Goal: Information Seeking & Learning: Learn about a topic

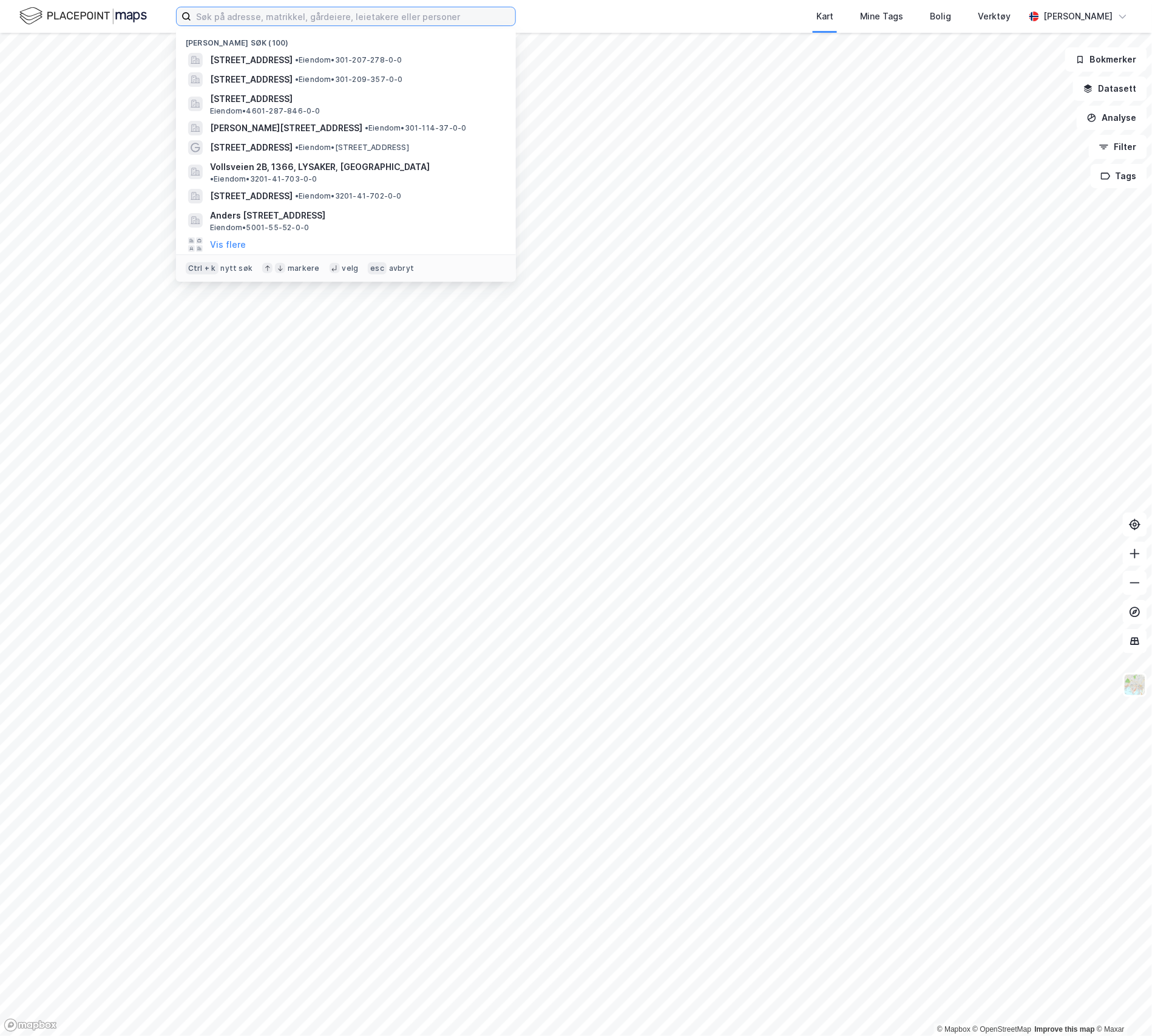
click at [221, 13] on input at bounding box center [354, 16] width 324 height 18
paste input "[STREET_ADDRESS]"
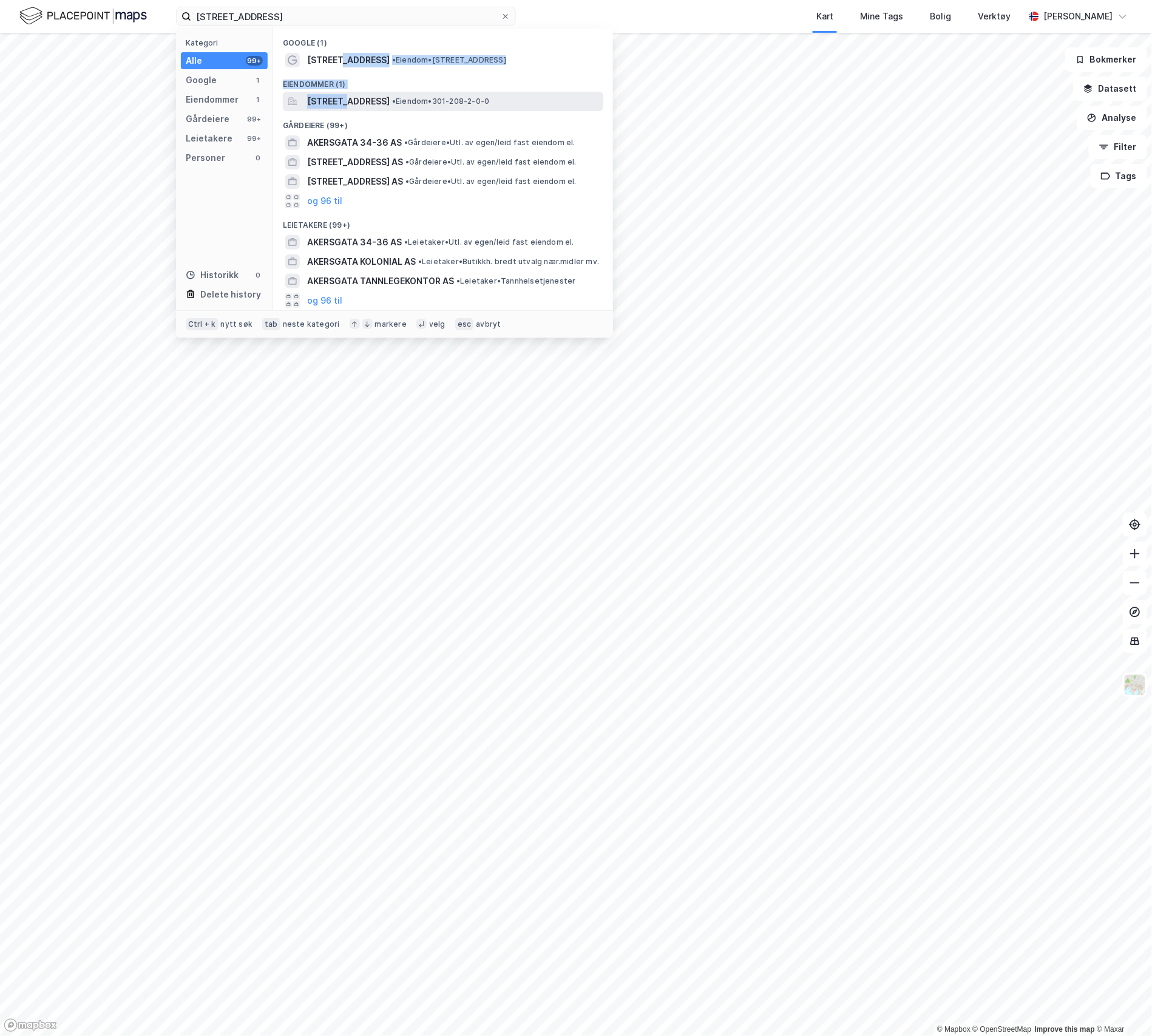
drag, startPoint x: 341, startPoint y: 62, endPoint x: 346, endPoint y: 98, distance: 36.3
click at [346, 98] on div "Google (1) [STREET_ADDRESS] • Eiendom • [STREET_ADDRESS][GEOGRAPHIC_DATA] (1) […" at bounding box center [442, 169] width 339 height 281
click at [346, 98] on span "[STREET_ADDRESS]" at bounding box center [348, 101] width 83 height 14
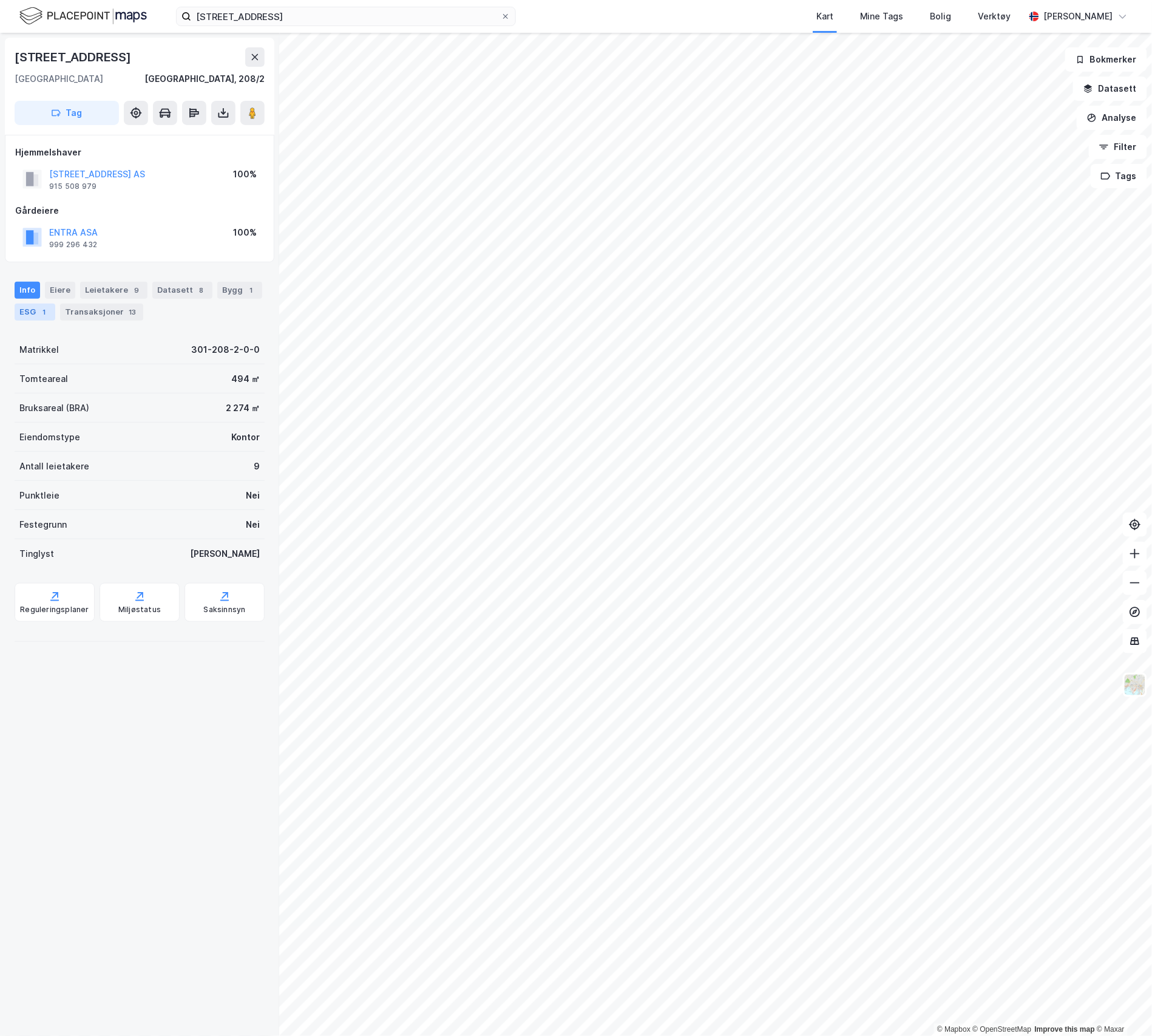
click at [42, 314] on div "1" at bounding box center [44, 312] width 12 height 12
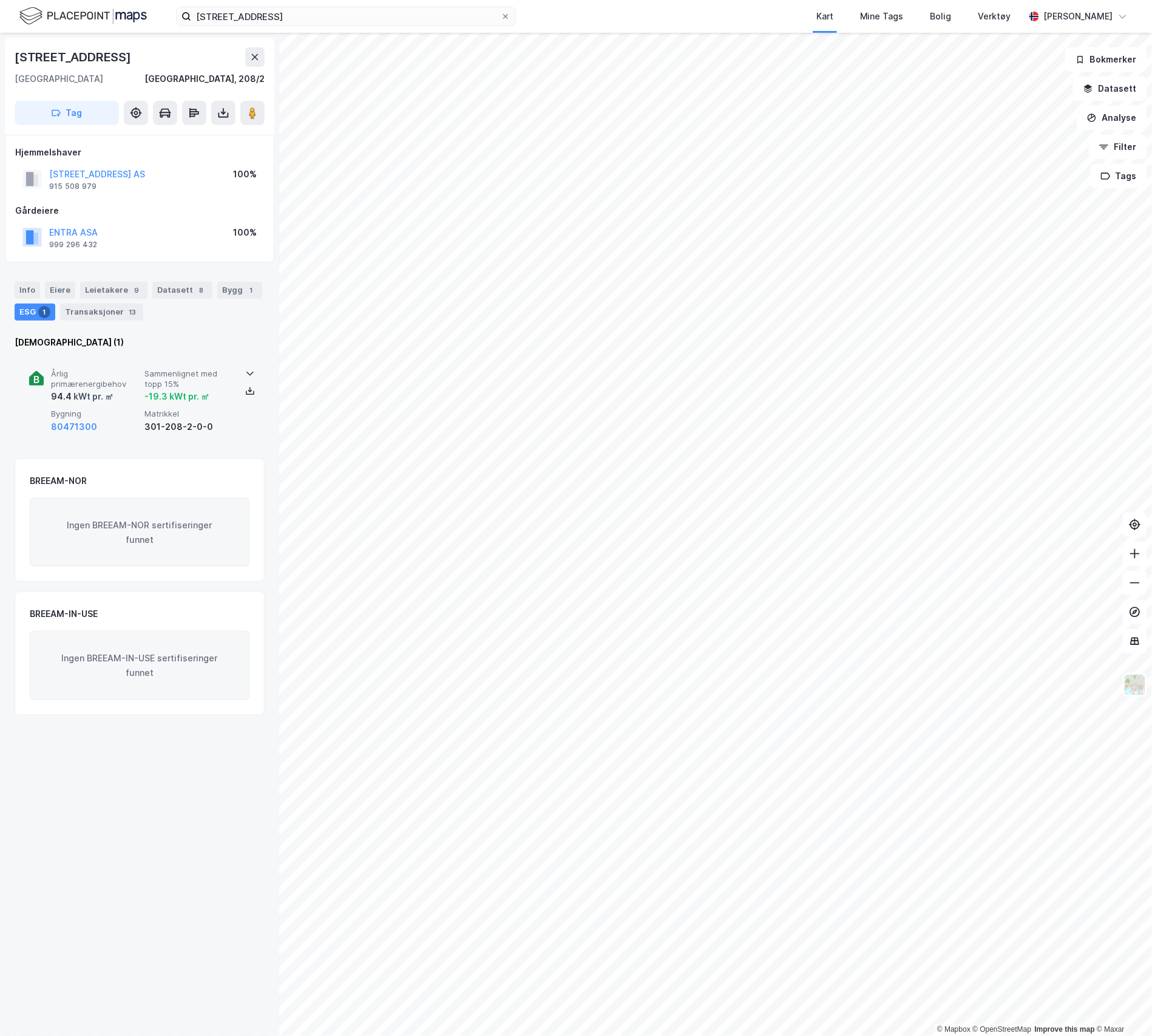
click at [120, 394] on div "94.4 kWt pr. ㎡" at bounding box center [94, 396] width 89 height 14
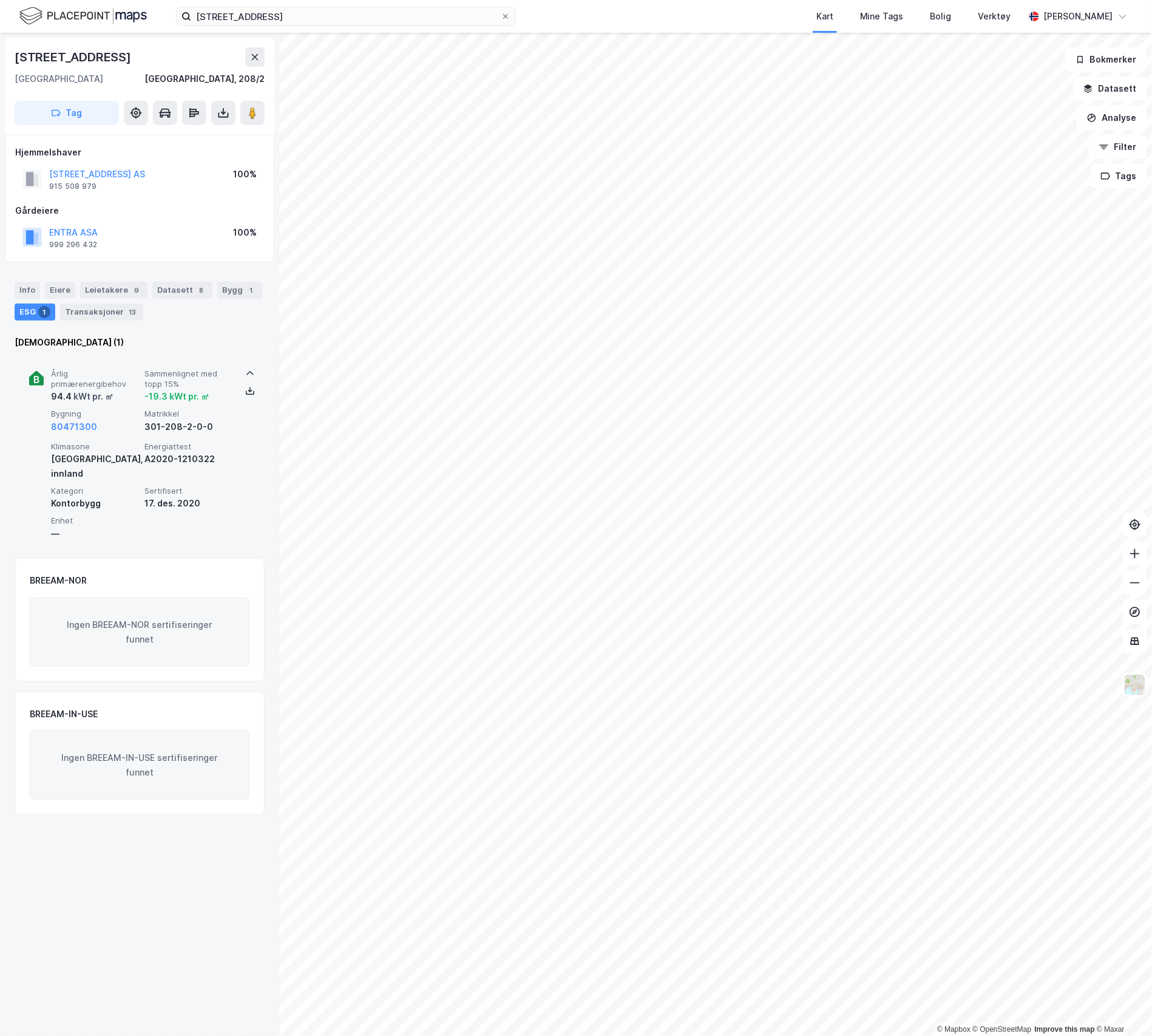
click at [120, 394] on div "94.4 kWt pr. ㎡" at bounding box center [94, 396] width 89 height 14
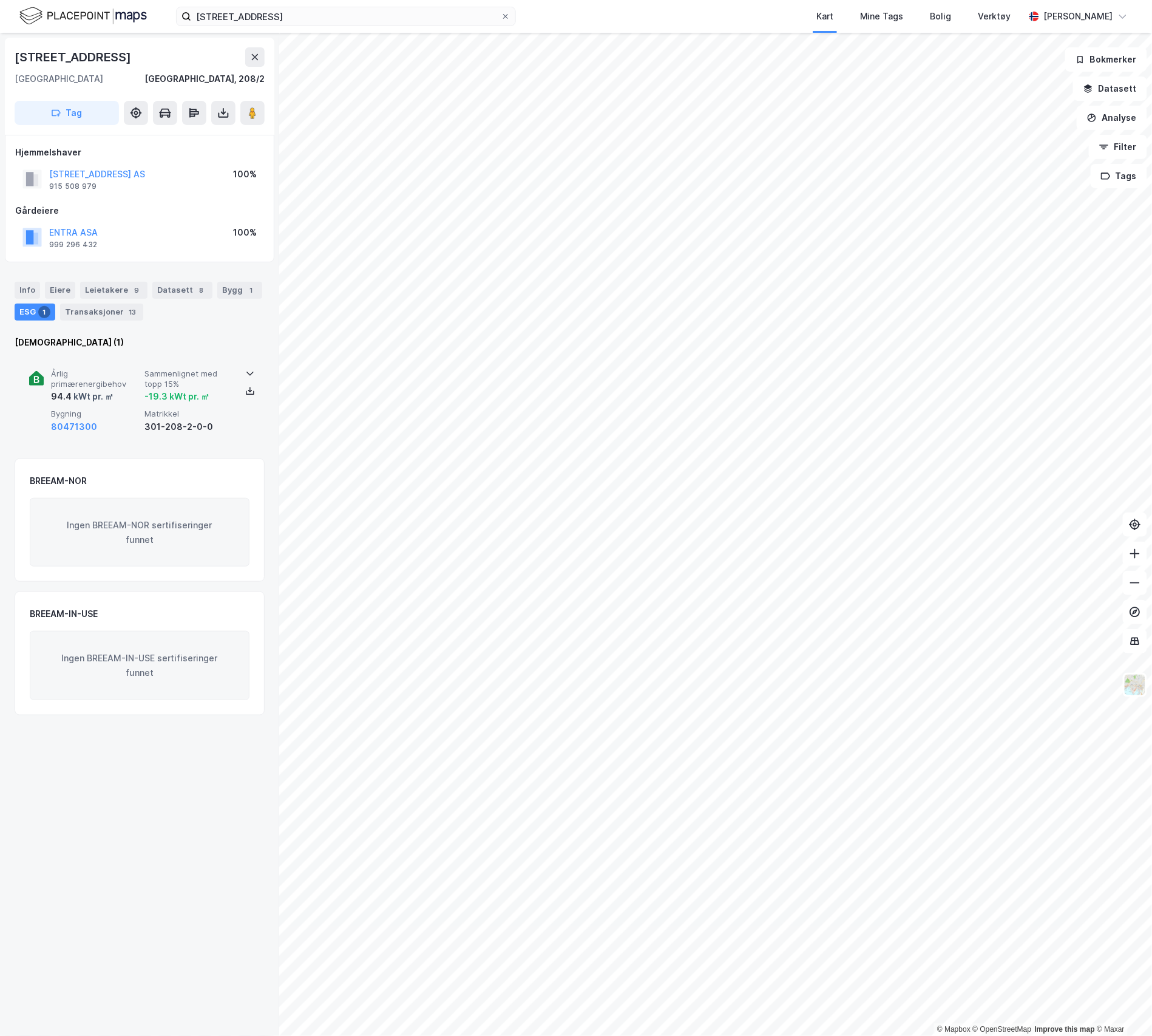
click at [95, 399] on div "kWt pr. ㎡" at bounding box center [93, 396] width 42 height 14
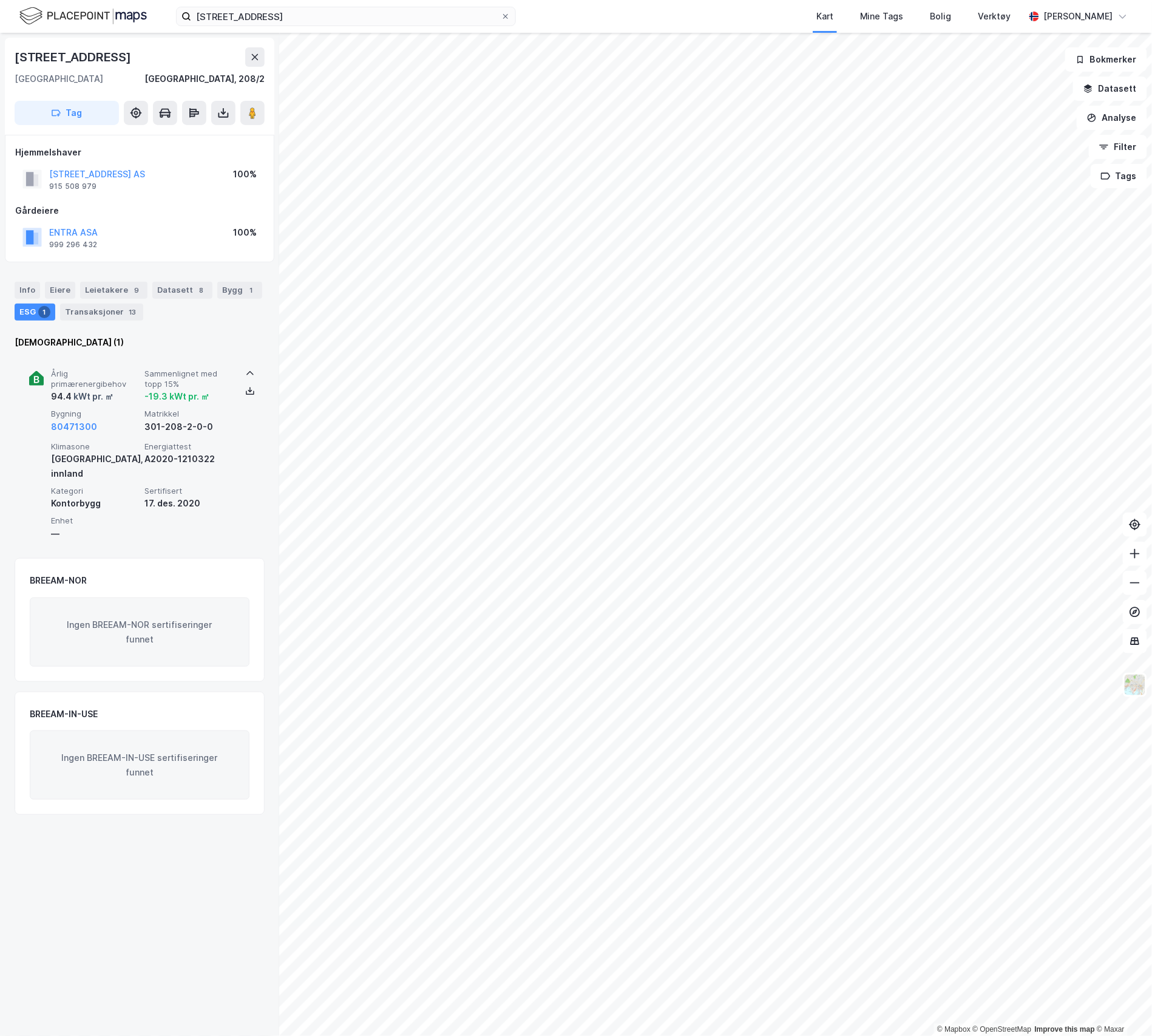
click at [115, 445] on span "Klimasone" at bounding box center [94, 446] width 89 height 10
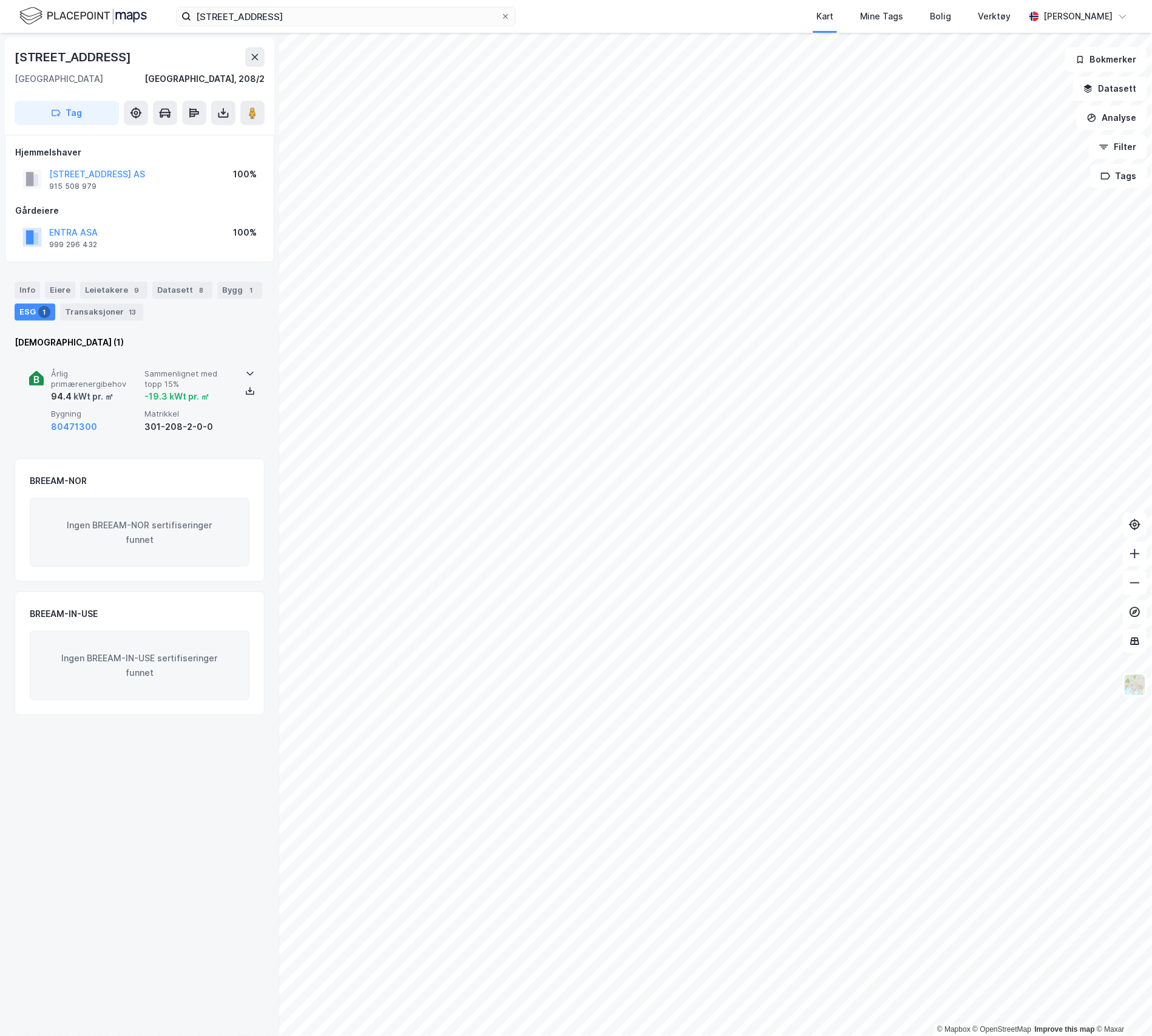
click at [116, 413] on span "Bygning" at bounding box center [94, 413] width 89 height 10
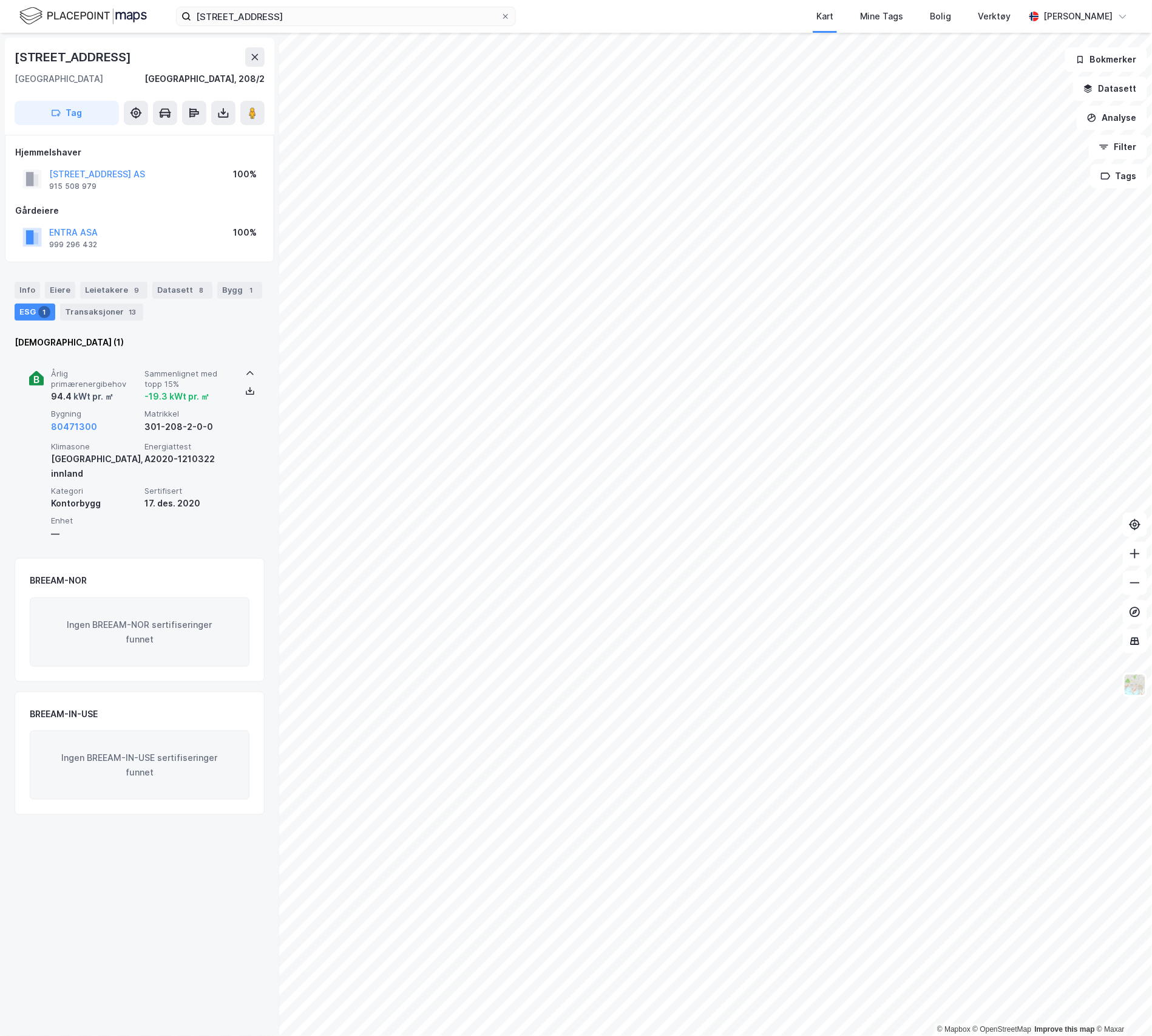
click at [116, 413] on span "Bygning" at bounding box center [94, 413] width 89 height 10
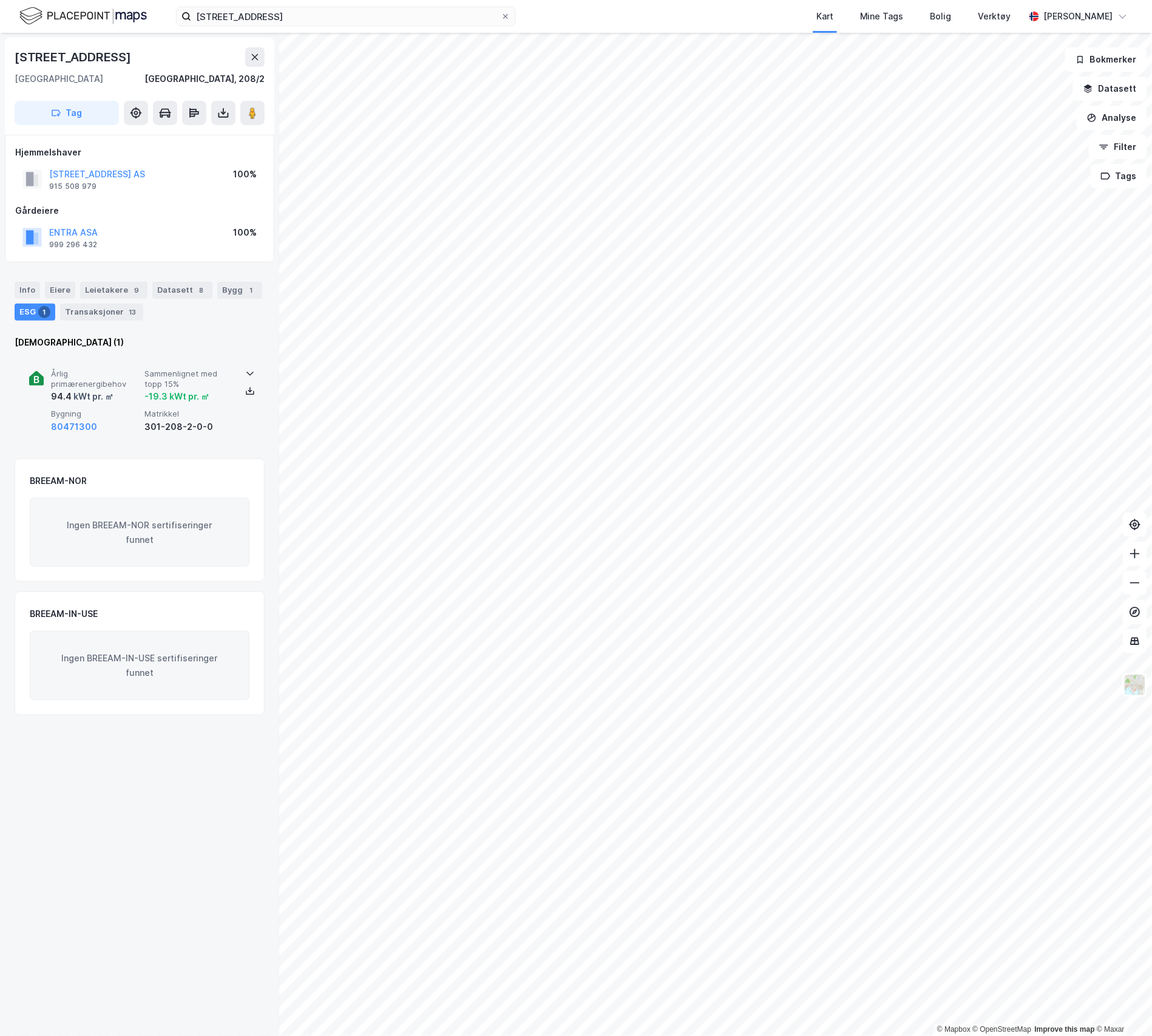
click at [116, 413] on span "Bygning" at bounding box center [94, 413] width 89 height 10
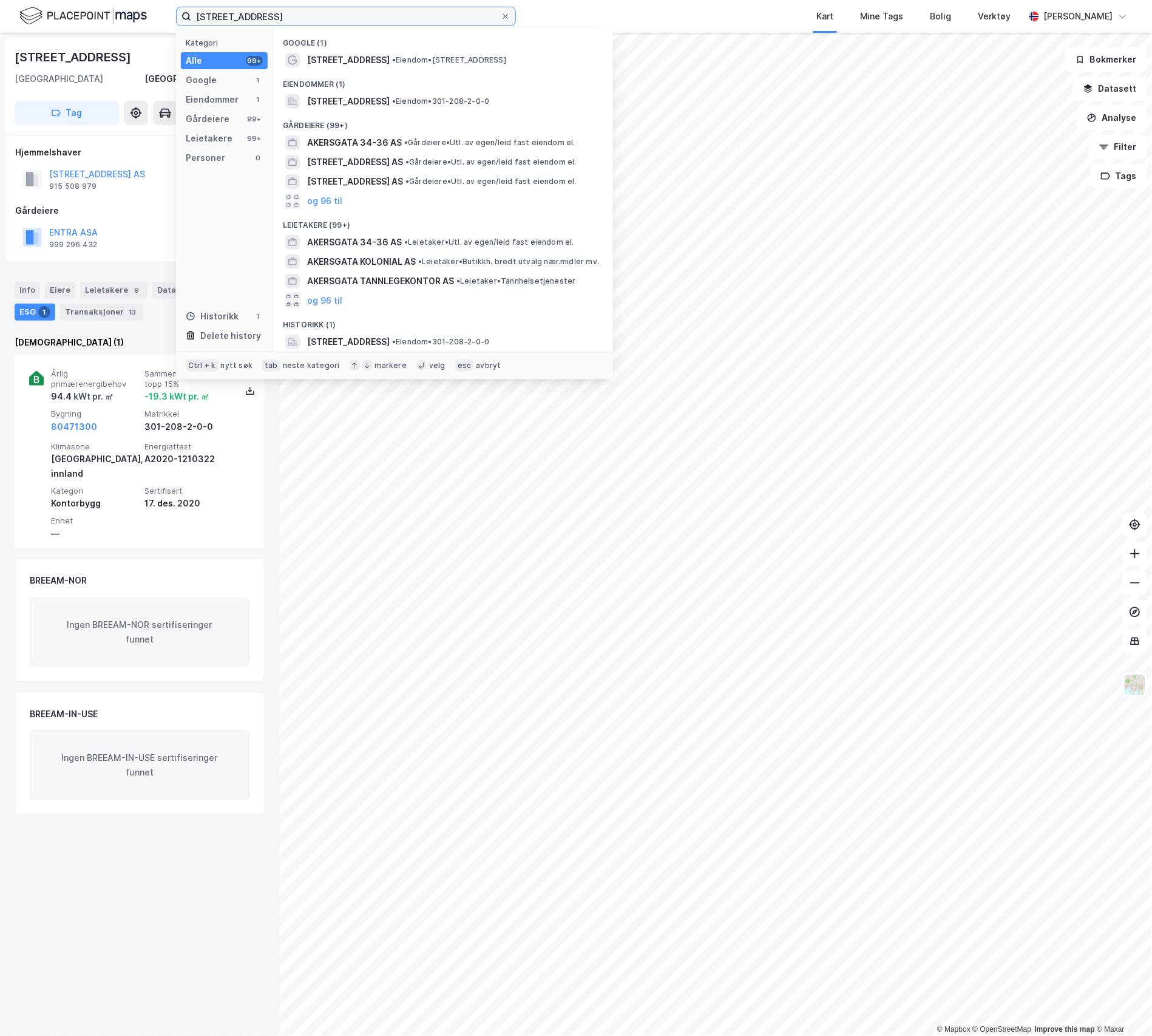
drag, startPoint x: 272, startPoint y: 13, endPoint x: 141, endPoint y: 16, distance: 131.0
click at [141, 16] on div "[STREET_ADDRESS] Kategori Alle 99+ Google 1 Eiendommer 1 Gårdeiere 99+ Leietake…" at bounding box center [576, 16] width 1152 height 32
paste input "Brynsengfaret 6 C"
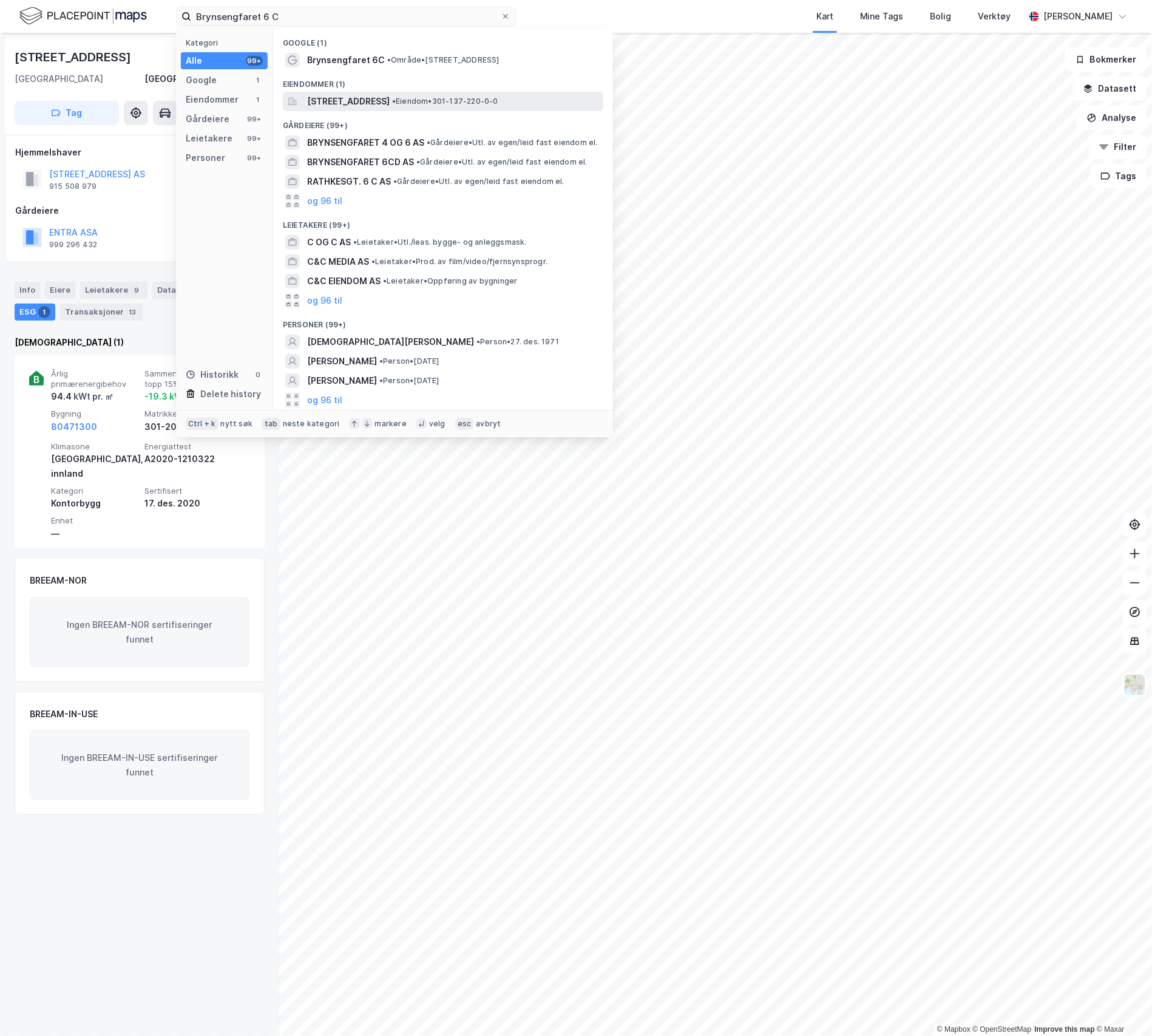
click at [346, 99] on span "[STREET_ADDRESS]" at bounding box center [348, 101] width 83 height 14
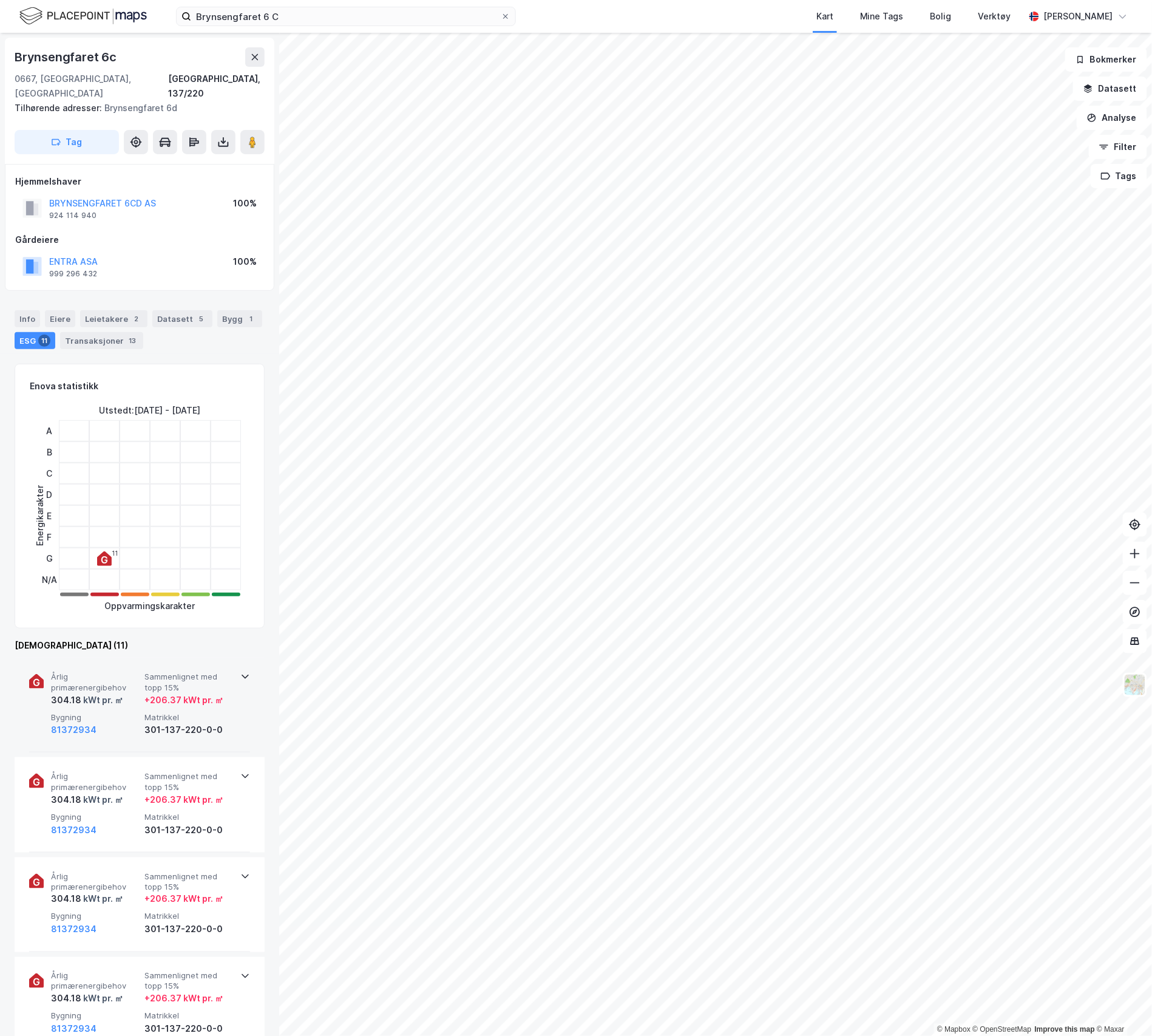
click at [141, 694] on div "Årlig primærenergibehov 304.18 kWt pr. ㎡ Sammenlignet med topp 15% + 206.37 kWt…" at bounding box center [141, 704] width 182 height 66
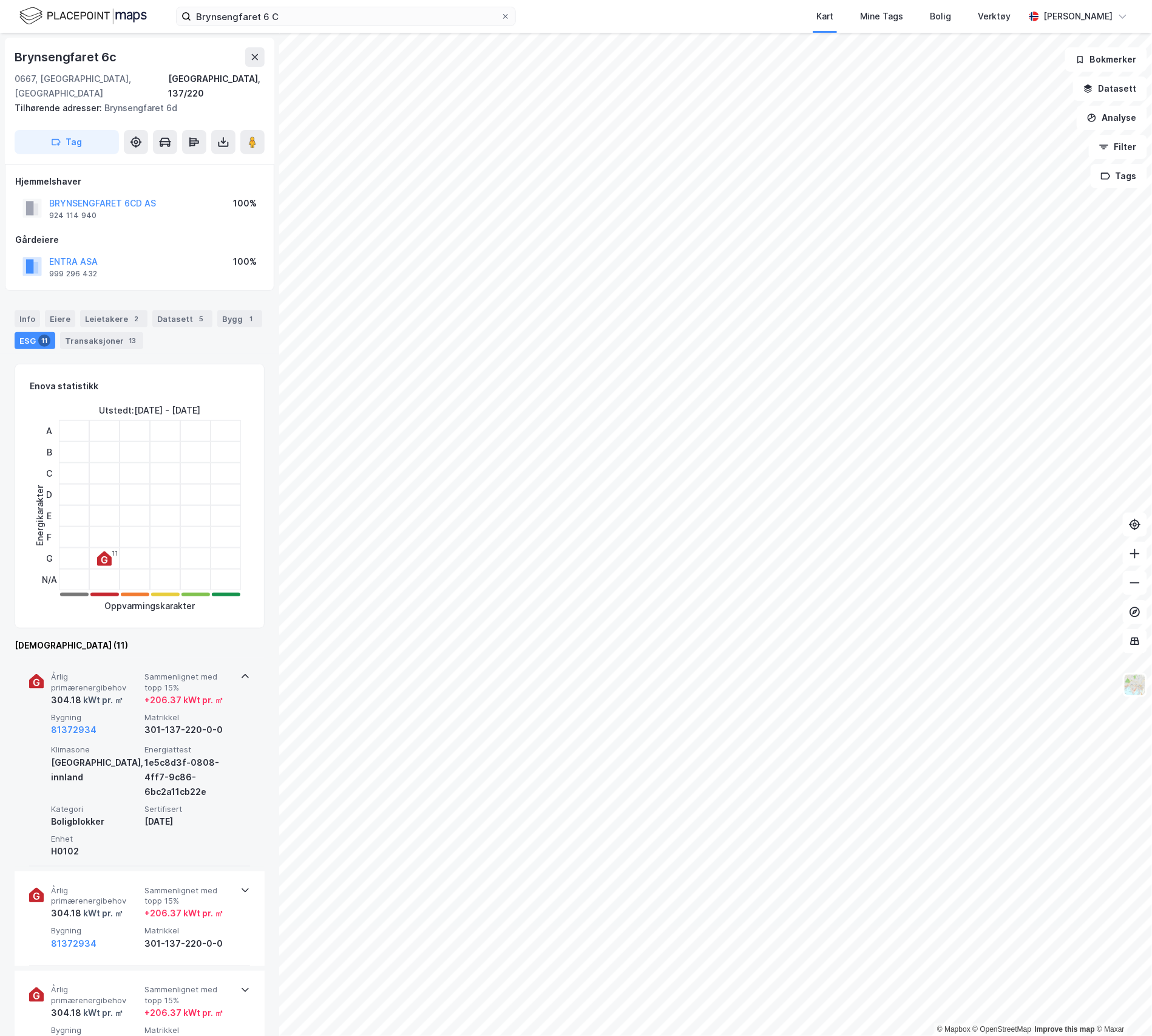
click at [141, 694] on div "Årlig primærenergibehov 304.18 kWt pr. ㎡ Sammenlignet med topp 15% + 206.37 kWt…" at bounding box center [141, 704] width 182 height 66
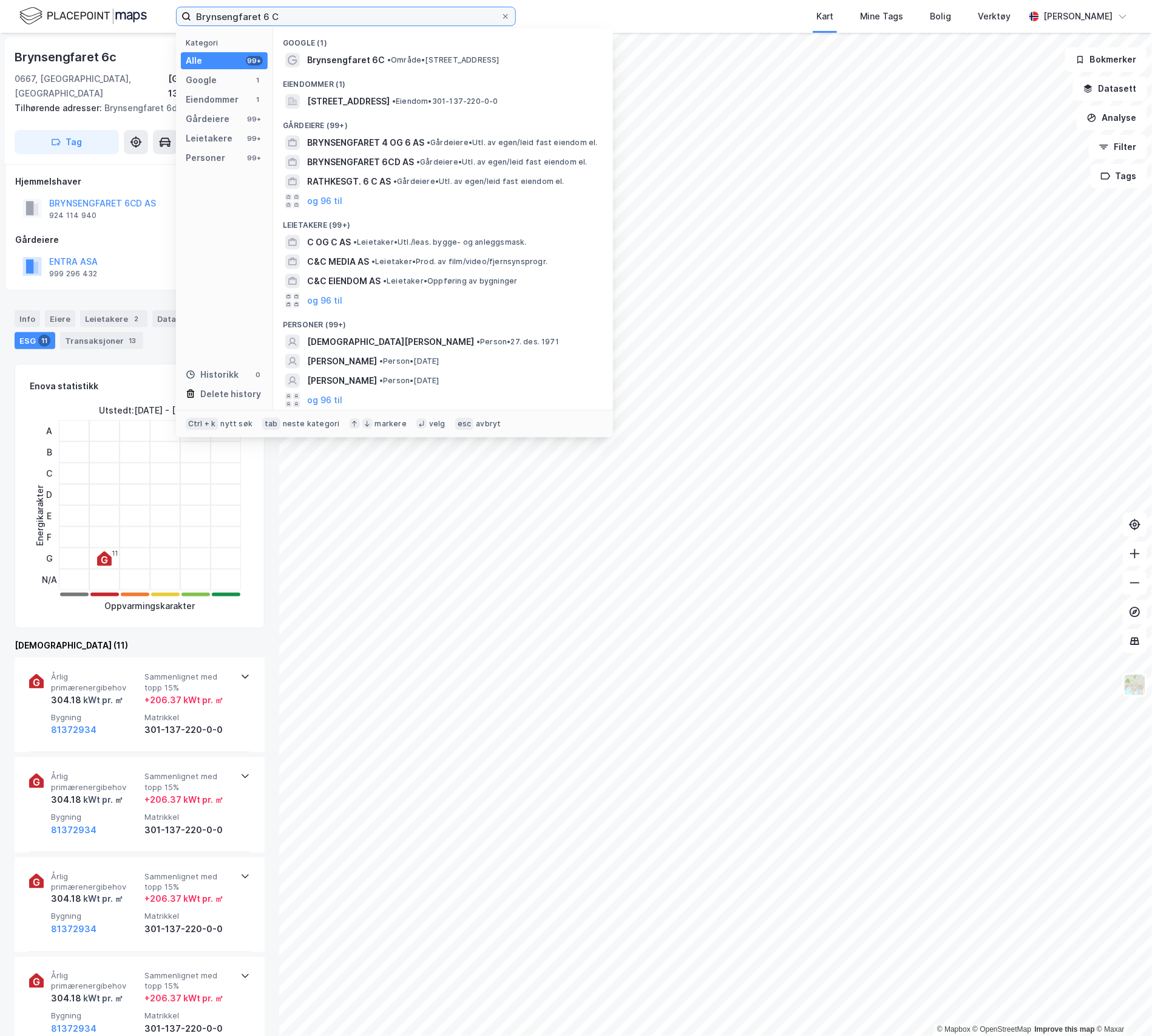
drag, startPoint x: 303, startPoint y: 23, endPoint x: 160, endPoint y: 17, distance: 143.1
click at [160, 17] on div "Brynsengfaret 6 C Kategori Alle 99+ Google 1 Eiendommer 1 Gårdeiere 99+ Leietak…" at bounding box center [576, 16] width 1152 height 32
paste input "4"
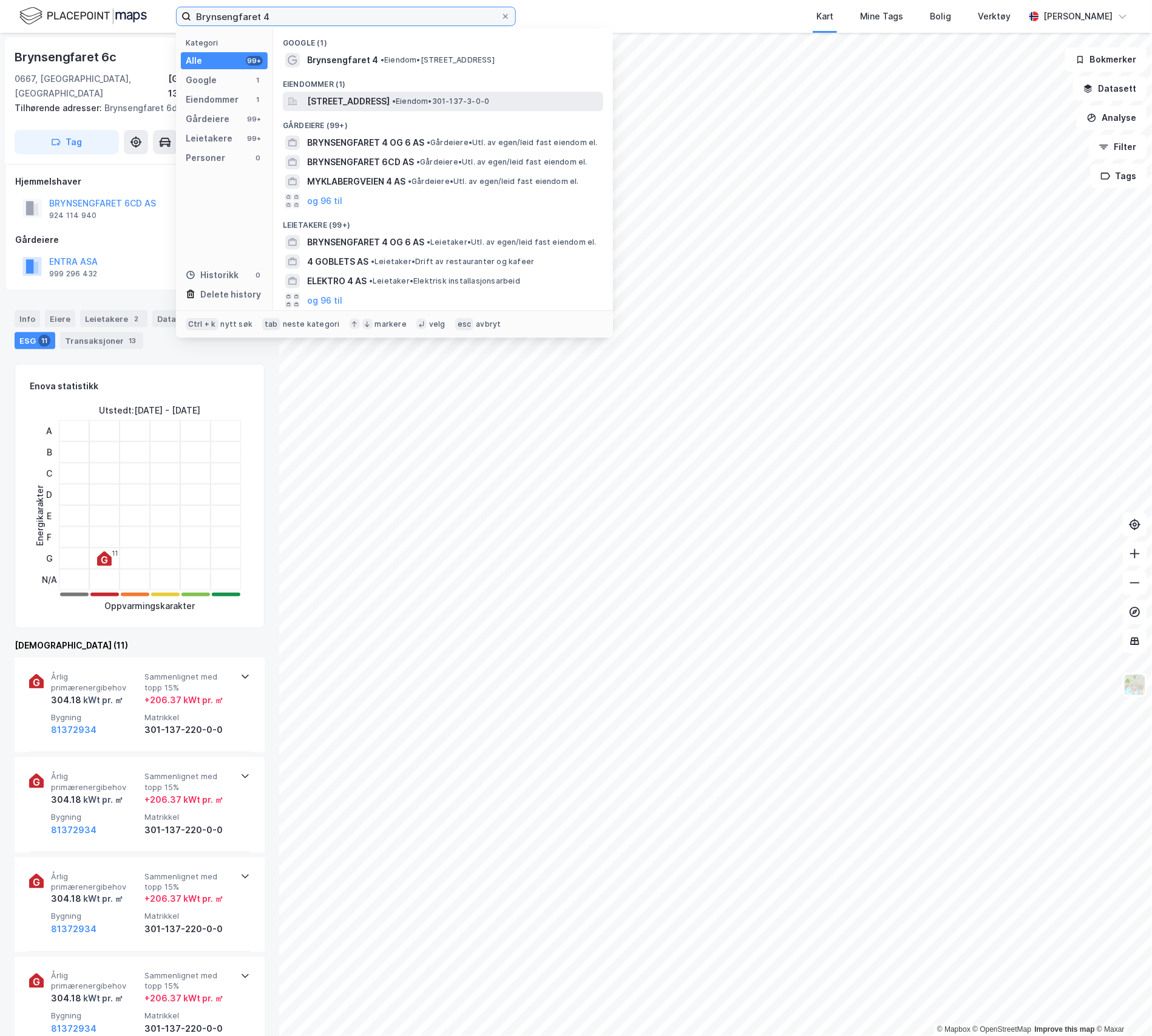
type input "Brynsengfaret 4"
click at [355, 94] on span "[STREET_ADDRESS]" at bounding box center [348, 101] width 83 height 14
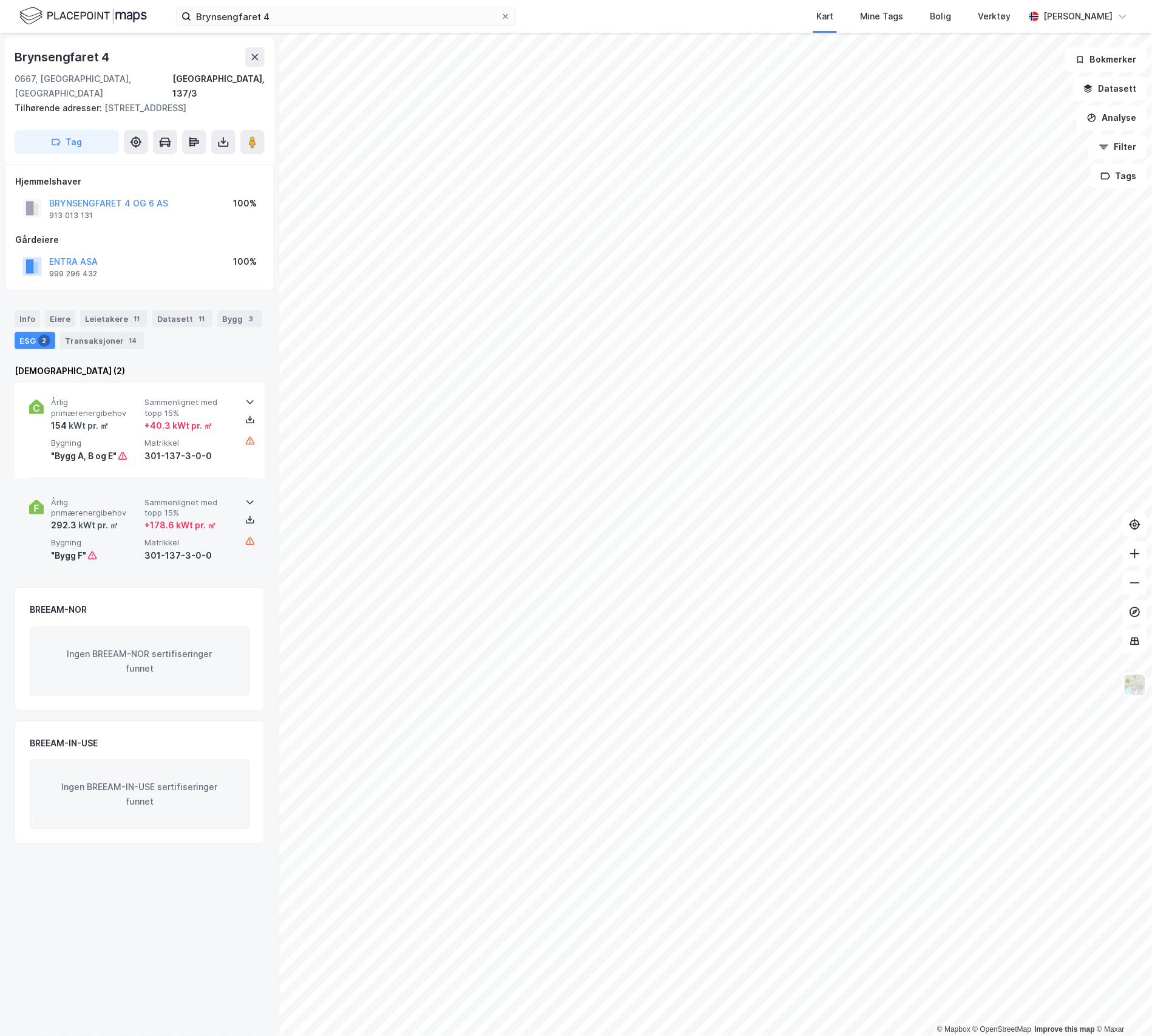
click at [136, 549] on div ""Bygg F"" at bounding box center [94, 555] width 89 height 14
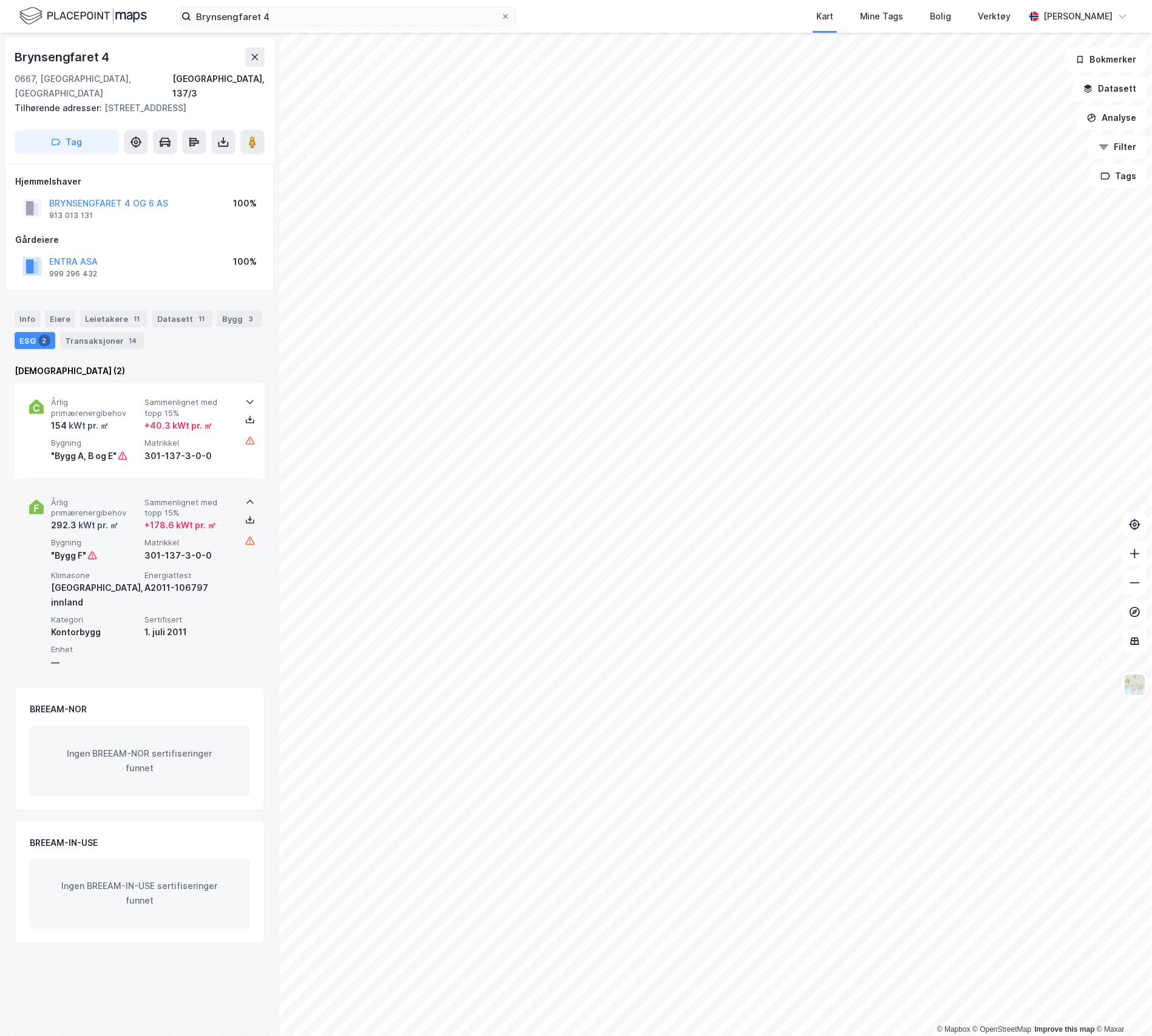
click at [134, 522] on div "Årlig primærenergibehov 292.3 kWt pr. ㎡ Sammenlignet med topp 15% + 178.6 kWt p…" at bounding box center [141, 529] width 182 height 66
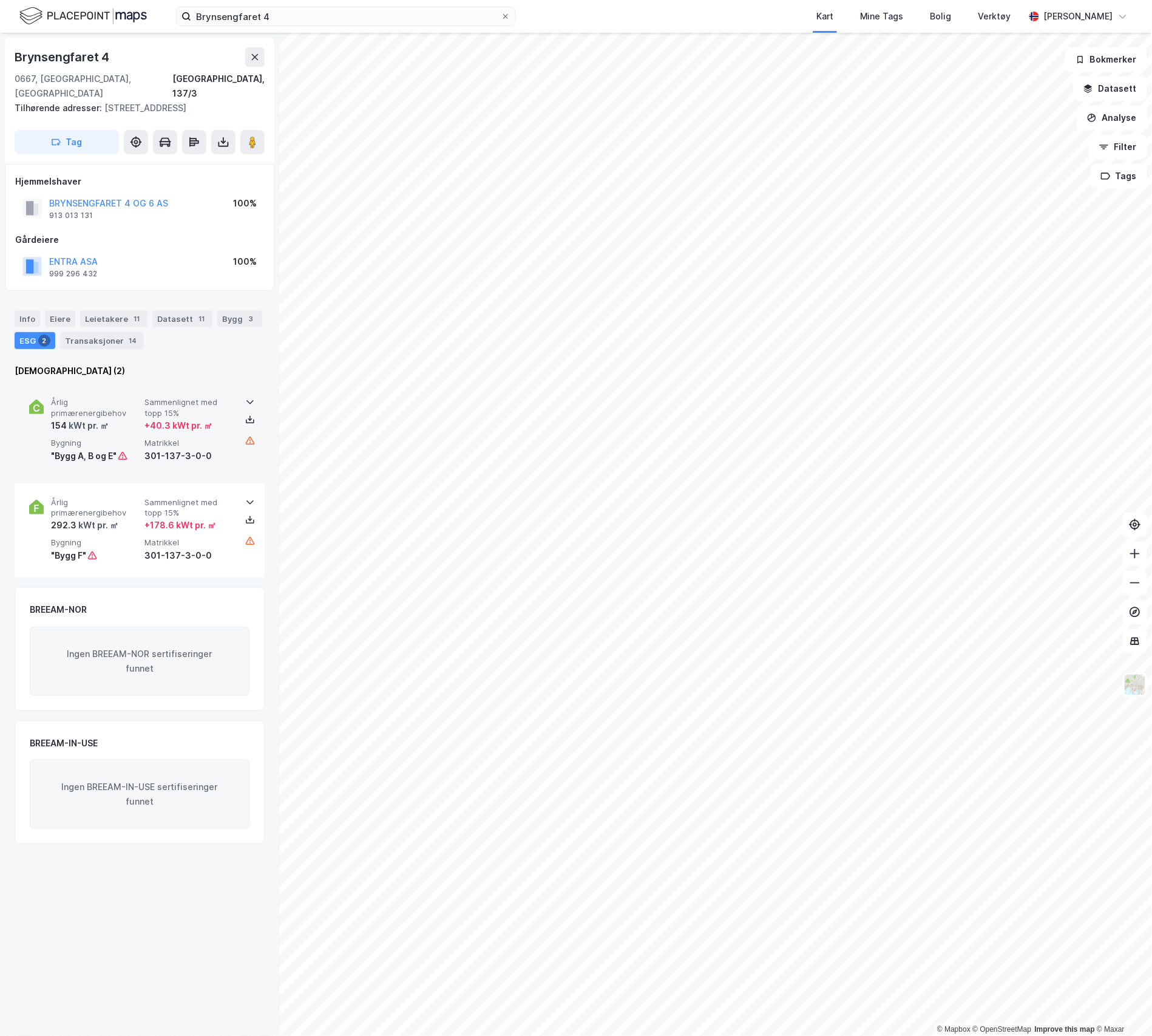
click at [128, 419] on div "154 kWt pr. ㎡" at bounding box center [94, 425] width 89 height 14
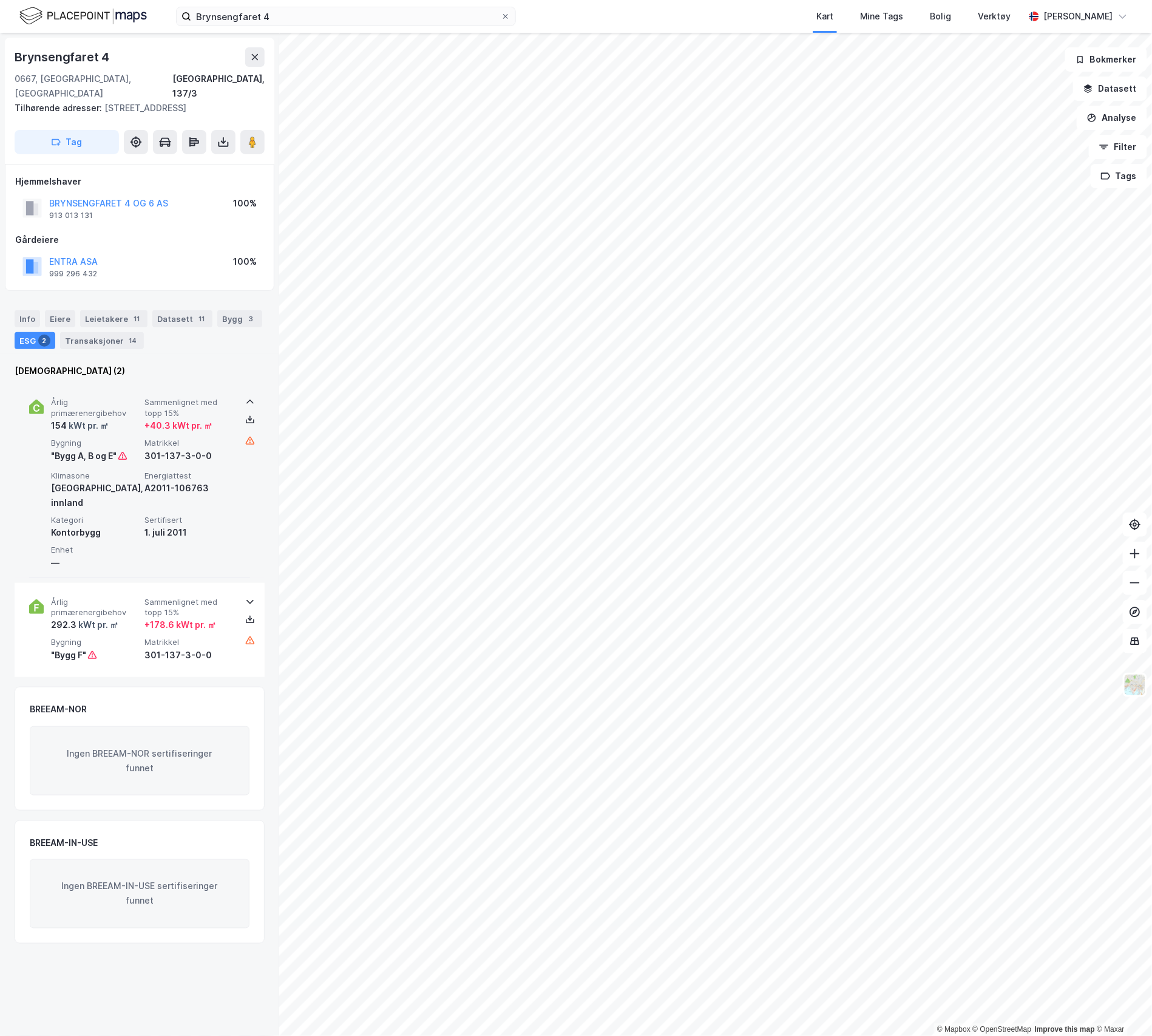
click at [128, 419] on div "154 kWt pr. ㎡" at bounding box center [94, 425] width 89 height 14
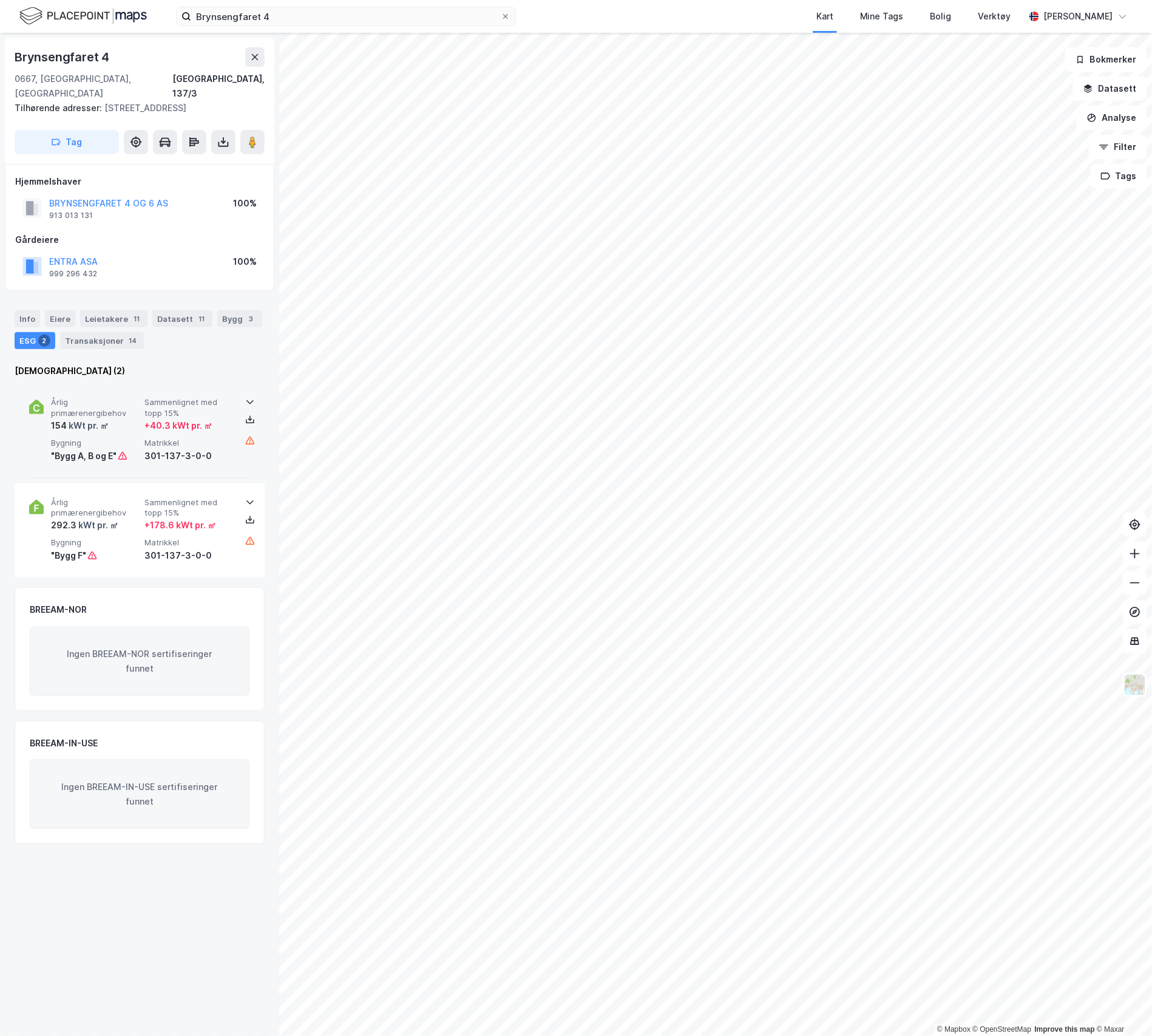
click at [126, 397] on span "Årlig primærenergibehov" at bounding box center [94, 407] width 89 height 21
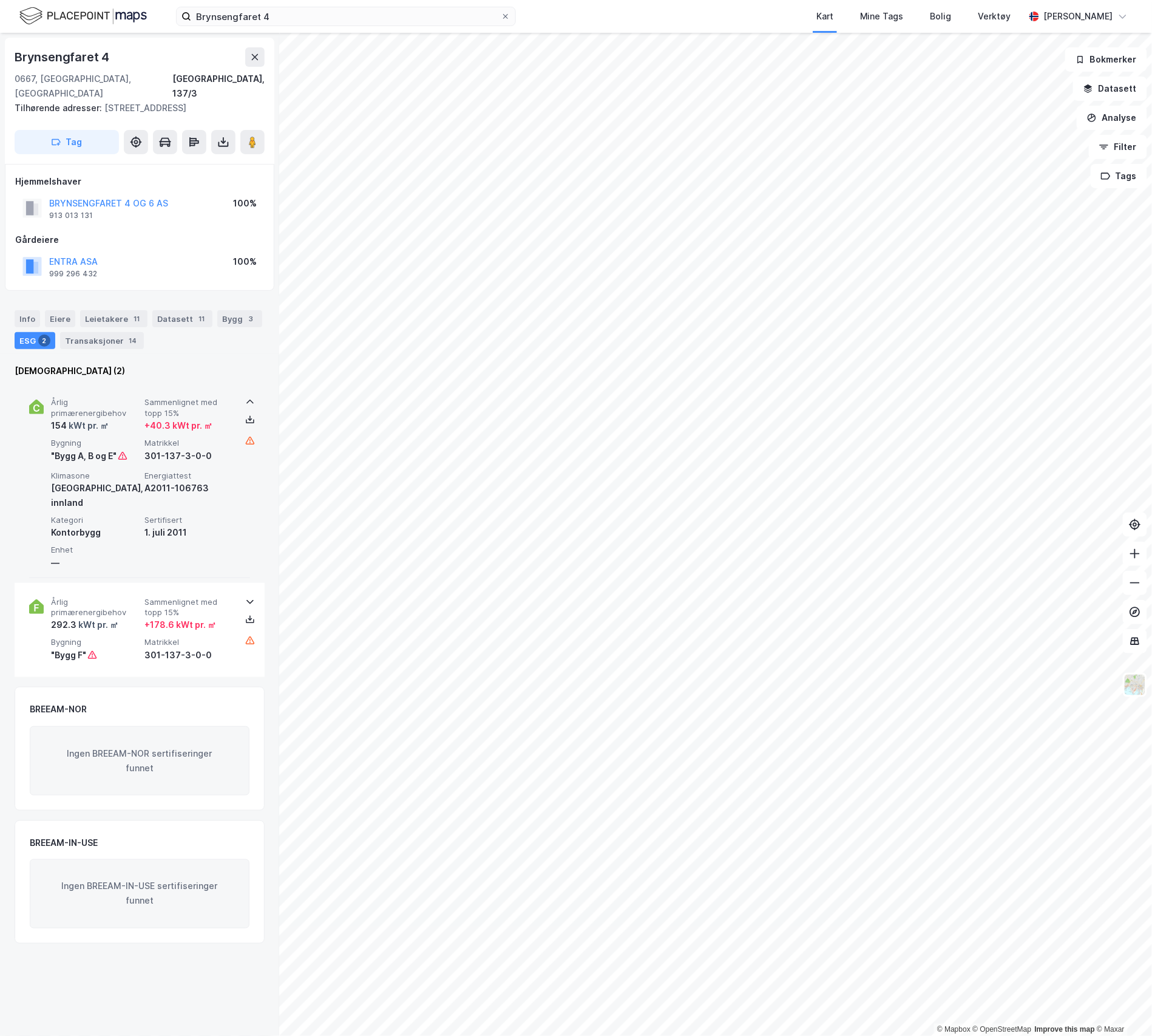
click at [126, 397] on span "Årlig primærenergibehov" at bounding box center [94, 407] width 89 height 21
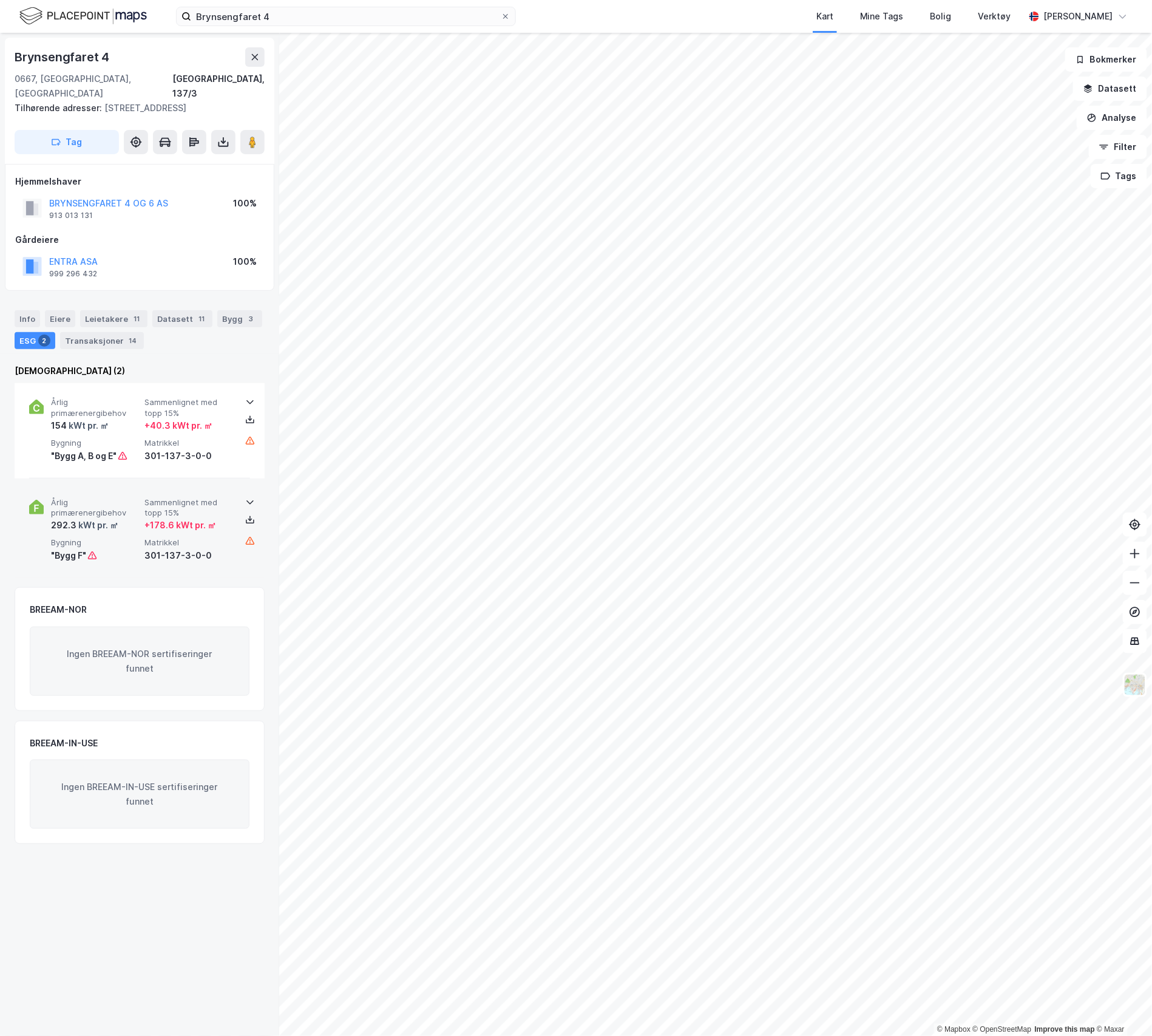
click at [139, 517] on div "Årlig primærenergibehov 292.3 kWt pr. ㎡ Sammenlignet med topp 15% + 178.6 kWt p…" at bounding box center [141, 529] width 182 height 66
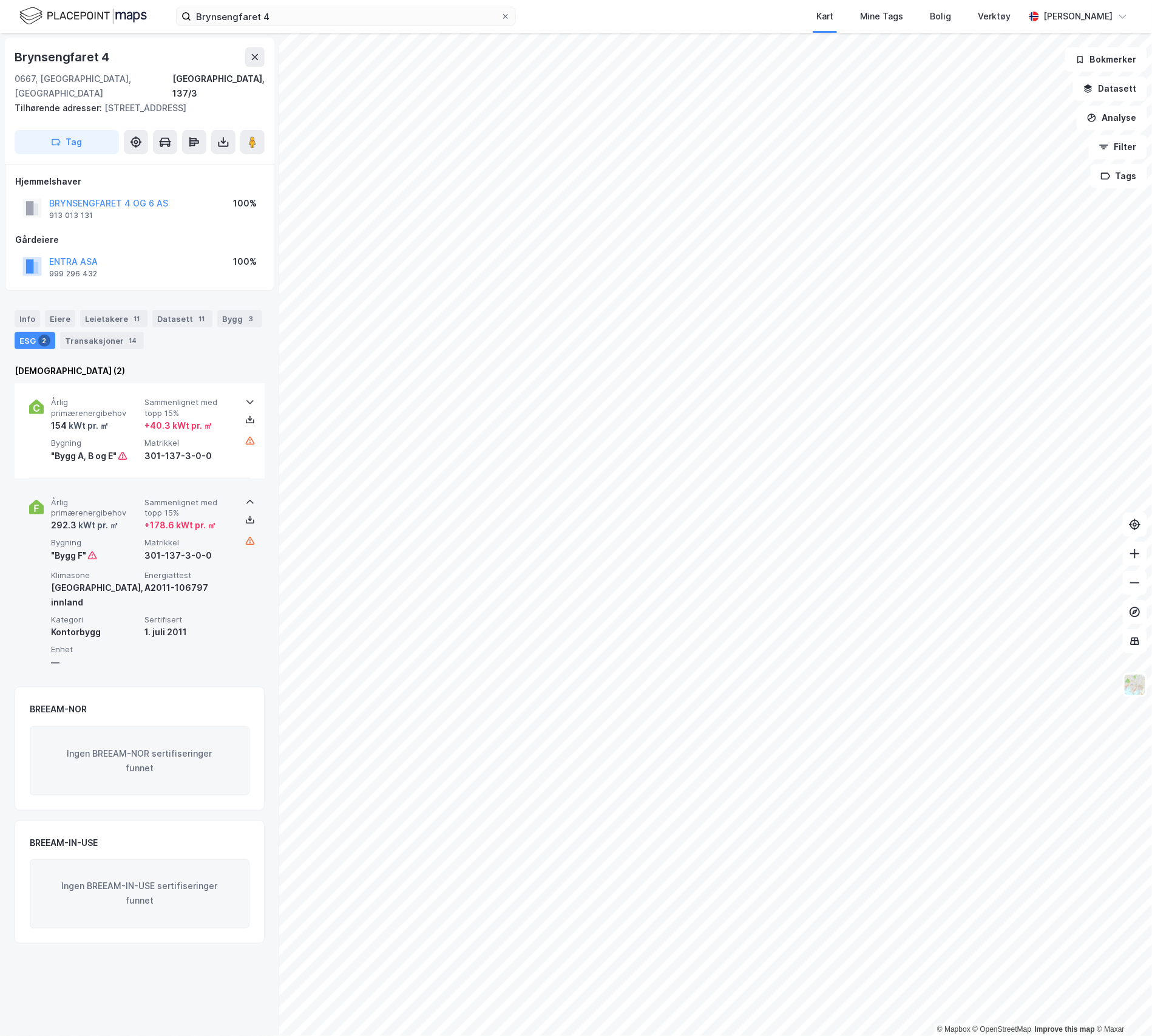
click at [137, 518] on div "292.3 kWt pr. ㎡" at bounding box center [94, 525] width 89 height 14
